Goal: Information Seeking & Learning: Learn about a topic

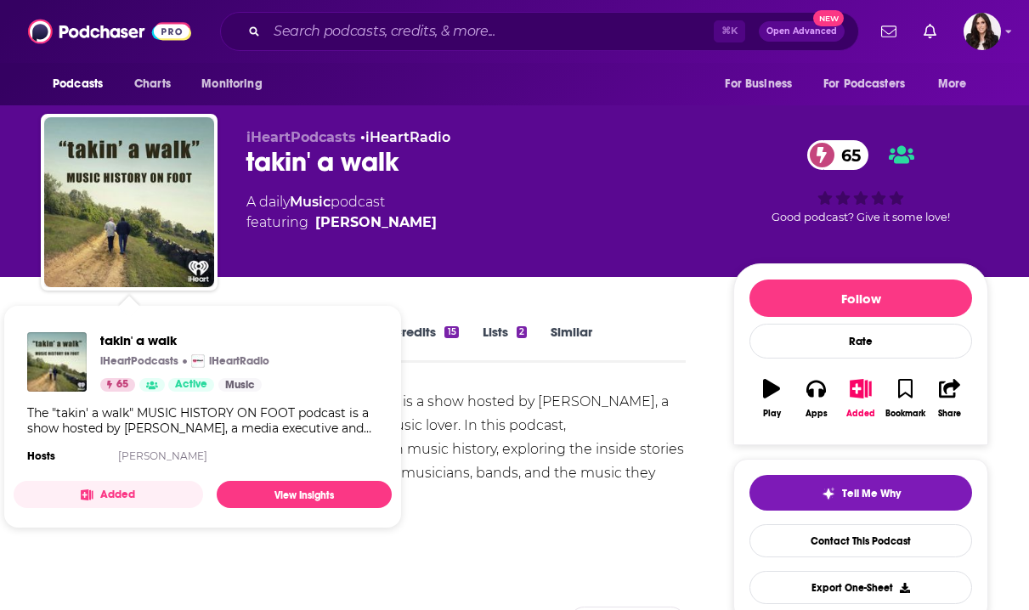
click at [364, 299] on span "takin' a walk iHeartPodcasts iHeartRadio 65 Active Music The "takin' a walk" MU…" at bounding box center [202, 417] width 398 height 244
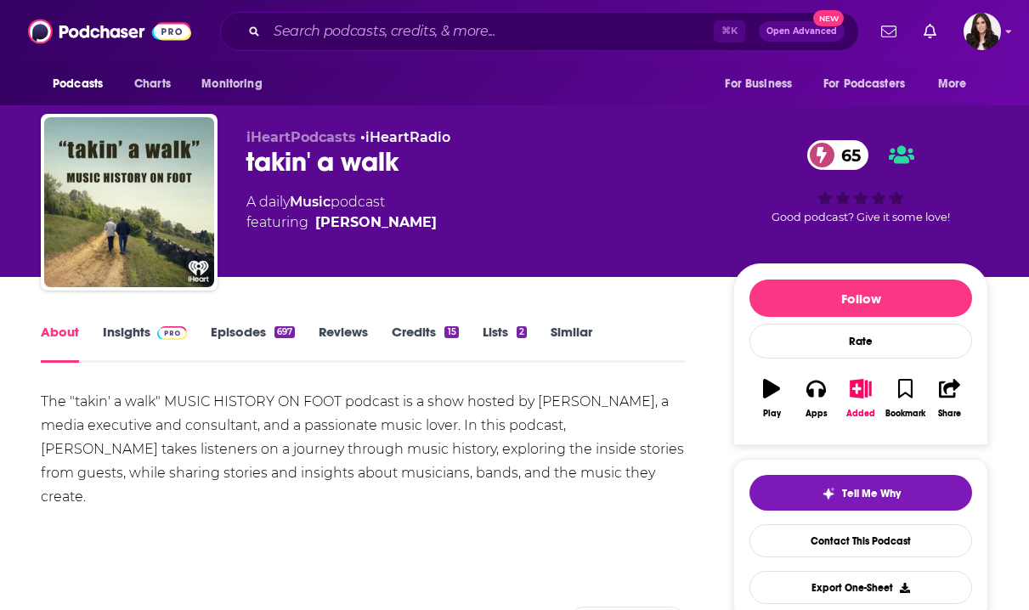
click at [472, 513] on div "The "takin' a walk" MUSIC HISTORY ON FOOT podcast is a show hosted by [PERSON_N…" at bounding box center [363, 467] width 645 height 155
click at [141, 323] on div "About Insights Episodes 697 Reviews Credits 15 Lists 2 Similar" at bounding box center [363, 342] width 645 height 42
click at [150, 328] on span at bounding box center [168, 332] width 37 height 16
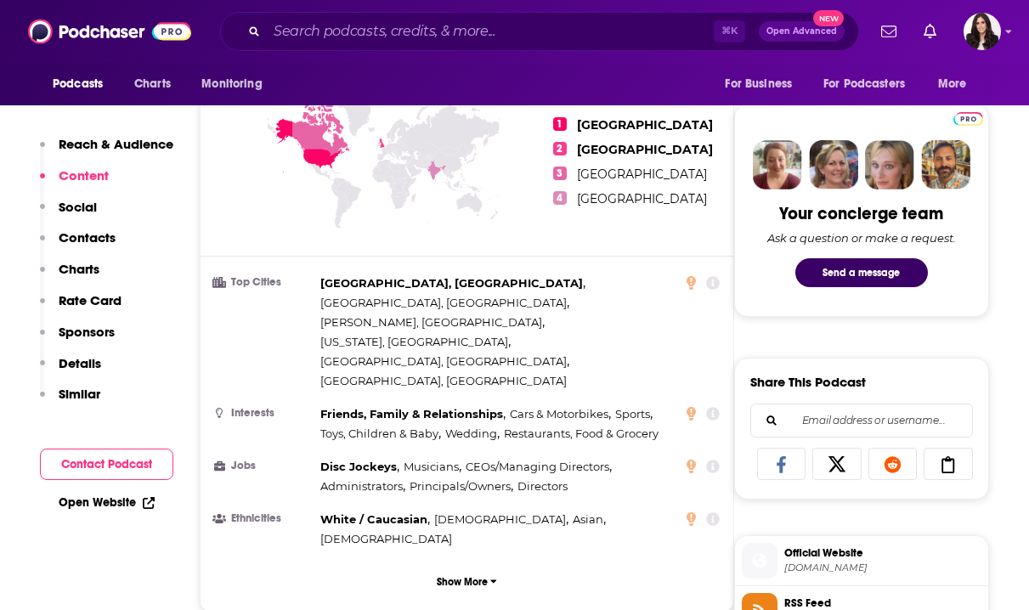
scroll to position [161, 0]
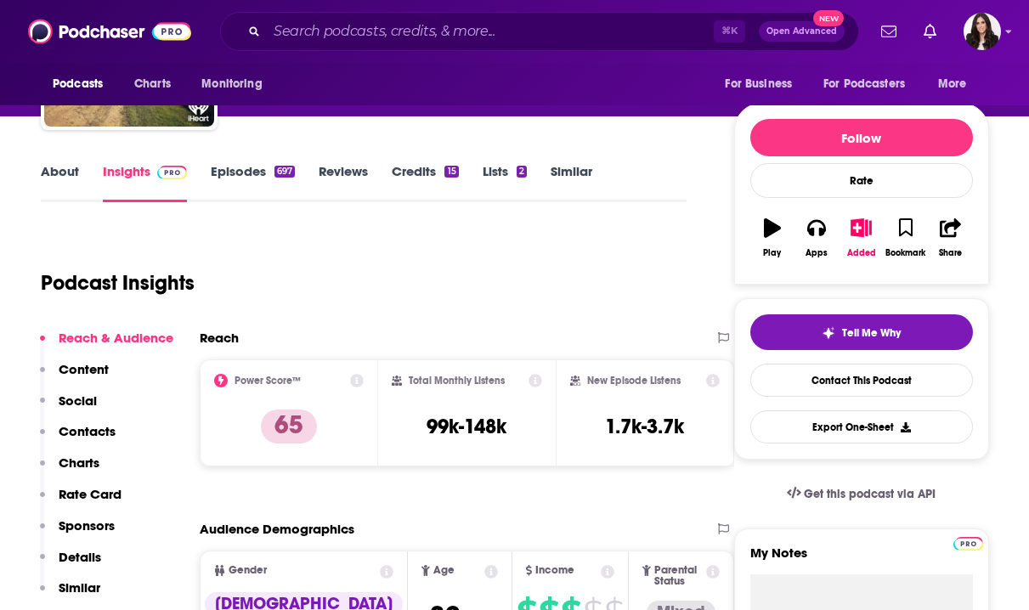
click at [262, 170] on link "Episodes 697" at bounding box center [253, 182] width 84 height 39
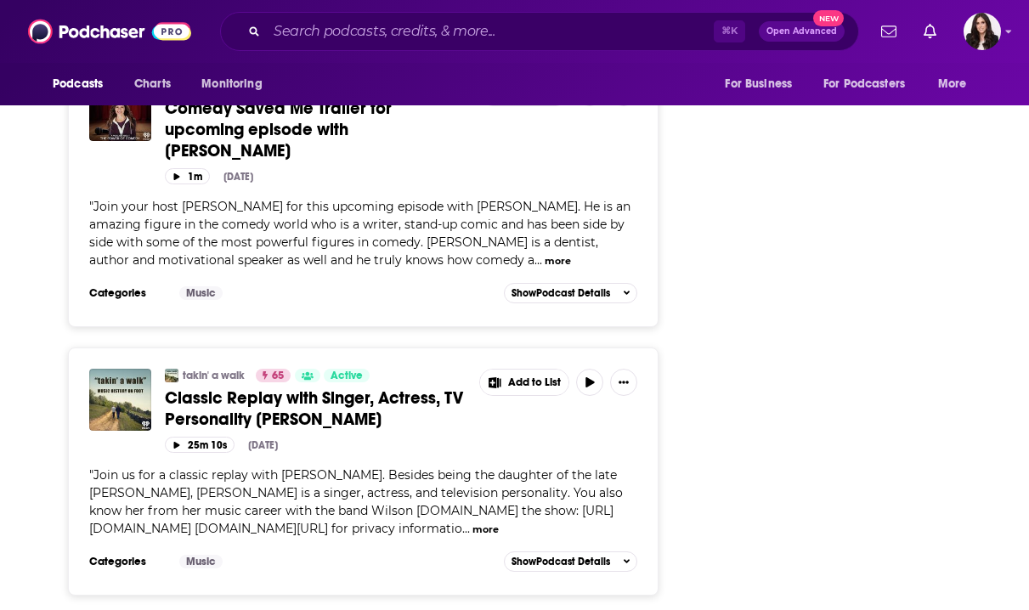
scroll to position [6582, 0]
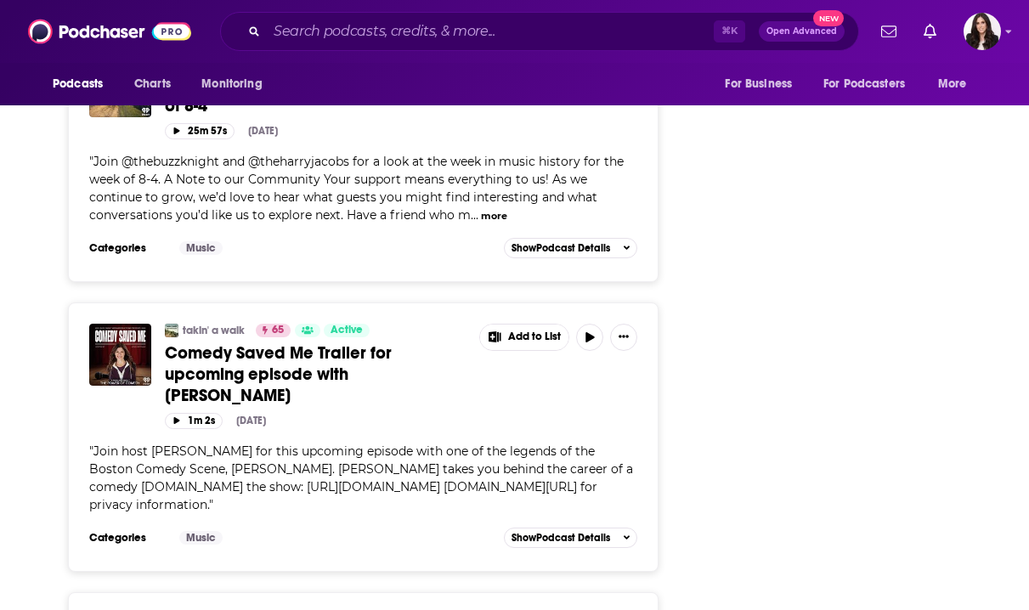
scroll to position [13227, 0]
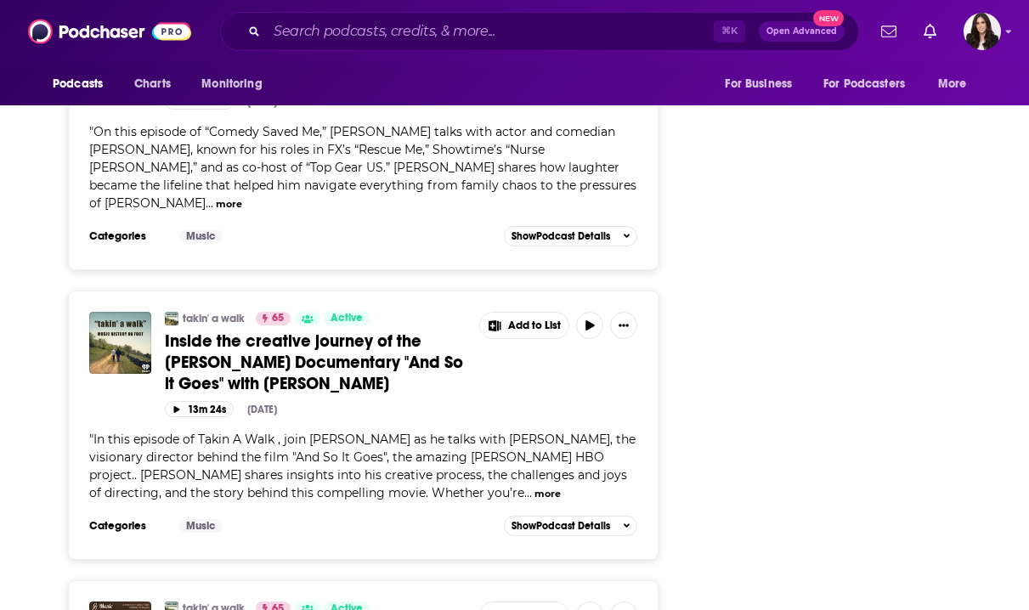
scroll to position [15157, 0]
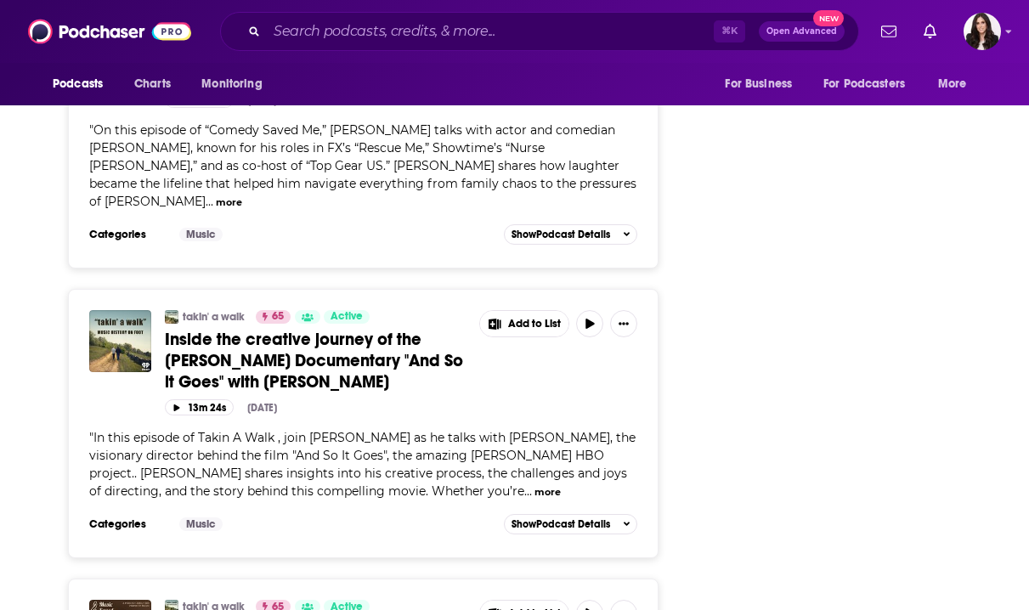
click at [298, 600] on link at bounding box center [307, 607] width 25 height 14
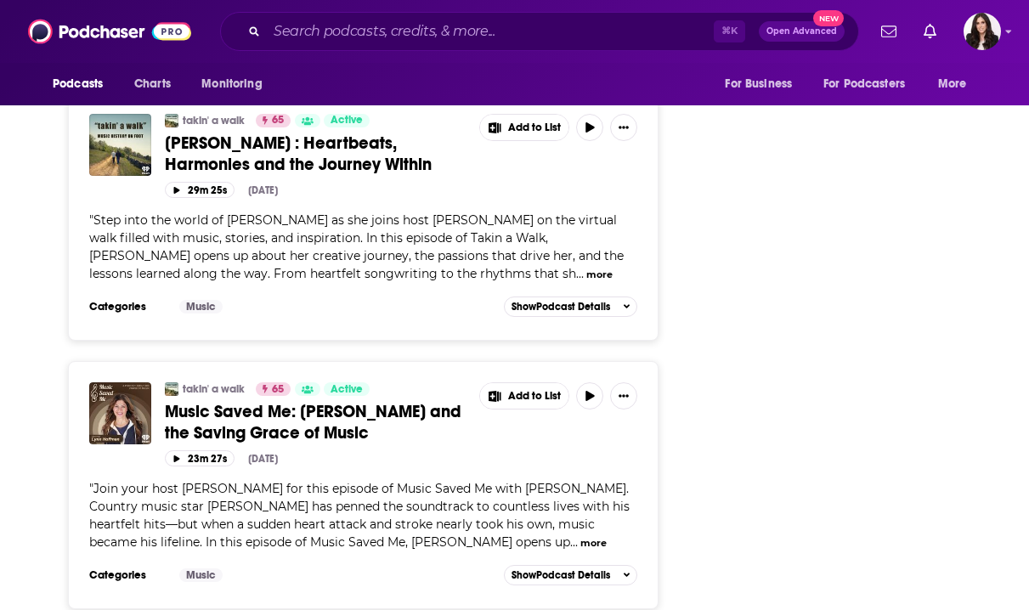
scroll to position [19804, 0]
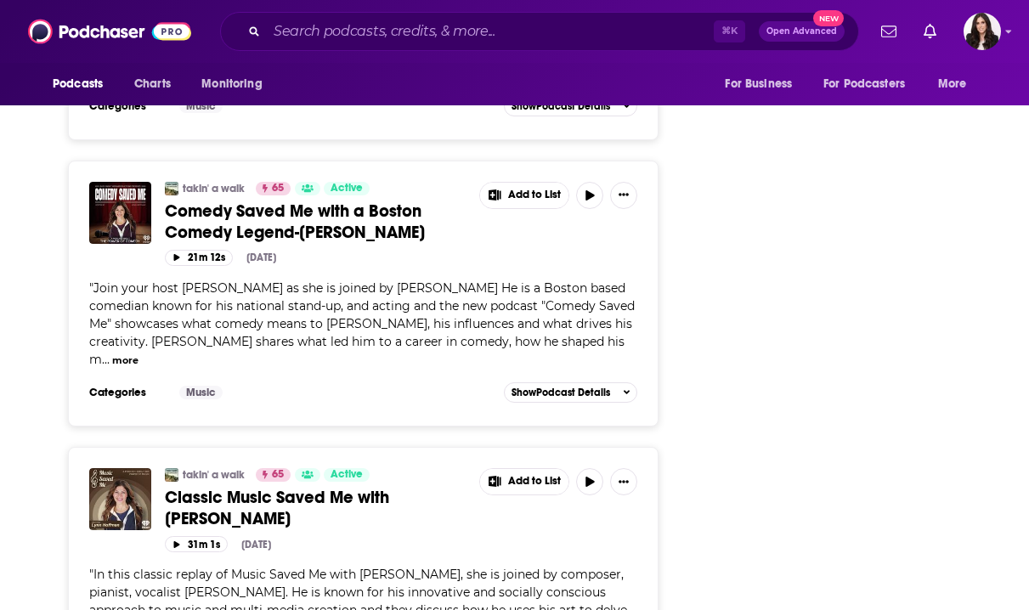
scroll to position [26544, 0]
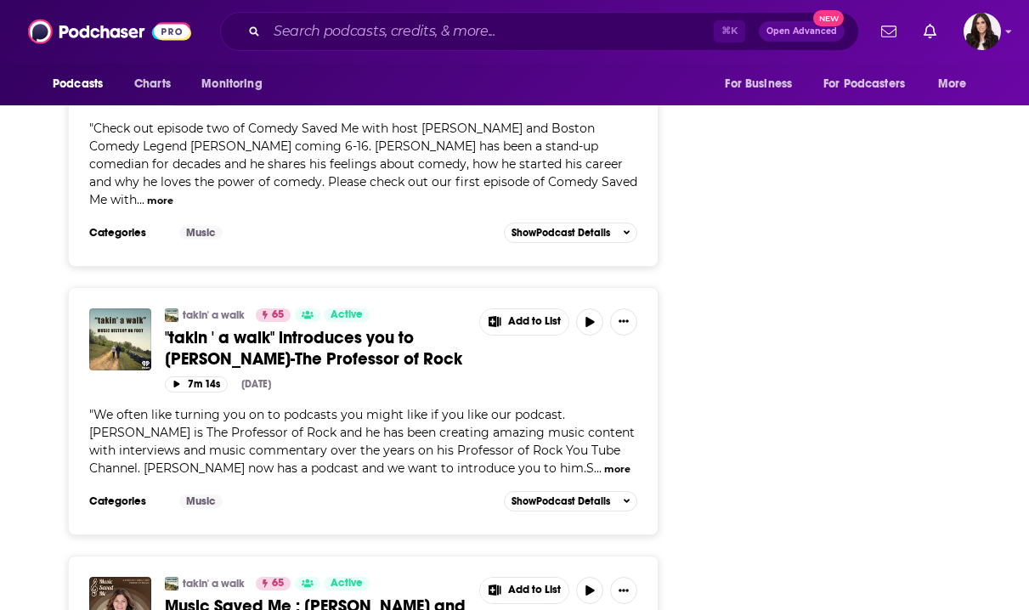
scroll to position [27700, 0]
